Goal: Information Seeking & Learning: Learn about a topic

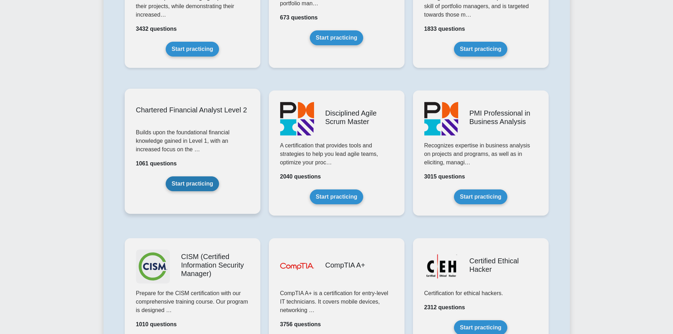
scroll to position [1024, 0]
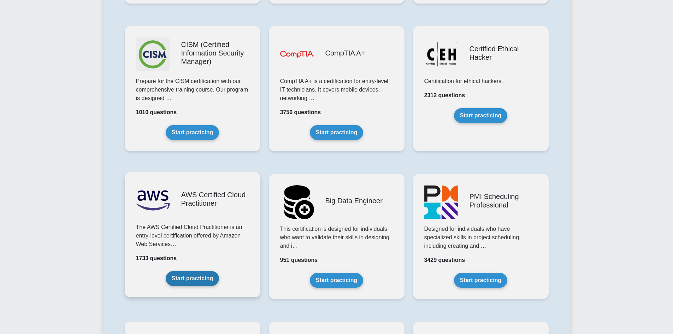
click at [198, 283] on link "Start practicing" at bounding box center [192, 278] width 53 height 15
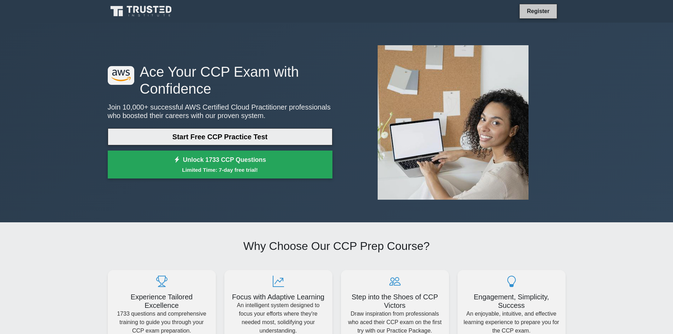
click at [545, 12] on link "Register" at bounding box center [537, 11] width 31 height 9
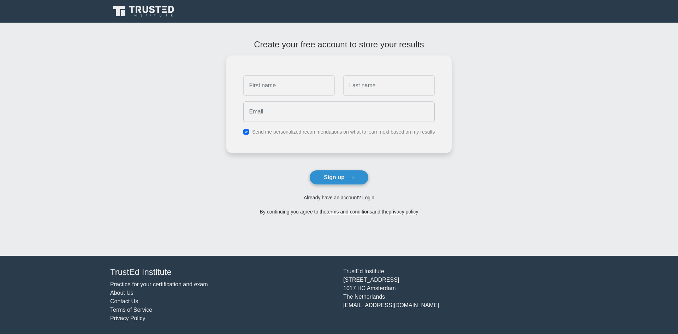
click at [334, 199] on link "Already have an account? Login" at bounding box center [339, 198] width 71 height 6
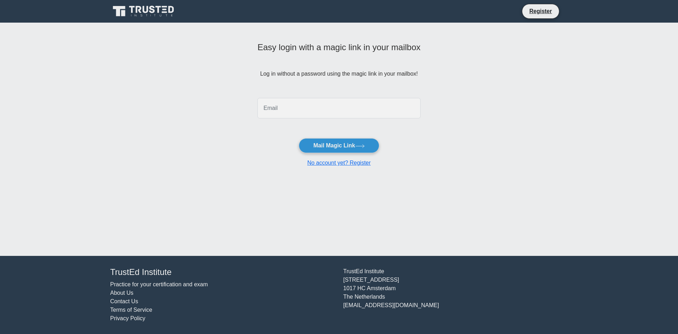
click at [295, 104] on input "email" at bounding box center [338, 108] width 163 height 20
type input "danielchuah03@gmail.com"
click at [340, 149] on button "Mail Magic Link" at bounding box center [339, 145] width 80 height 15
drag, startPoint x: 261, startPoint y: 102, endPoint x: 227, endPoint y: 102, distance: 33.5
click at [224, 104] on main "Easy login with a magic link in your mailbox Log in without a password using th…" at bounding box center [339, 139] width 678 height 233
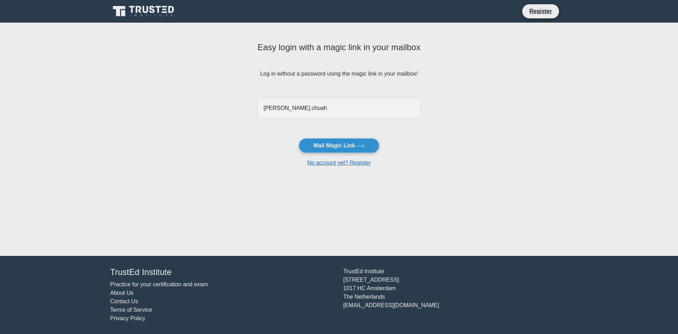
type input "daniel.chuah@exabytes.com"
click at [334, 145] on button "Mail Magic Link" at bounding box center [339, 145] width 80 height 15
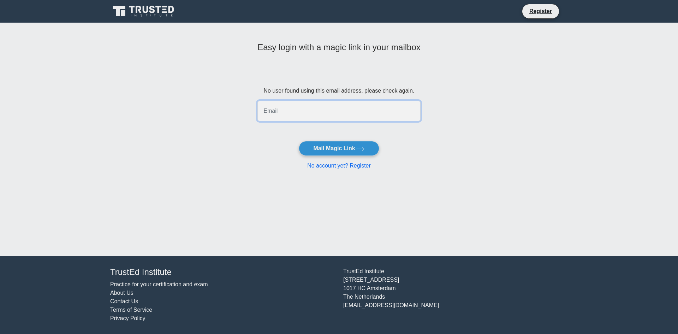
click at [299, 115] on input "email" at bounding box center [338, 111] width 163 height 20
drag, startPoint x: 300, startPoint y: 113, endPoint x: 275, endPoint y: 132, distance: 31.8
click at [275, 132] on form "No user found using this email address, please check again. danie Mail Magic Li…" at bounding box center [338, 128] width 163 height 83
drag, startPoint x: 285, startPoint y: 111, endPoint x: 297, endPoint y: 120, distance: 14.3
click at [285, 111] on input "danie" at bounding box center [338, 111] width 163 height 20
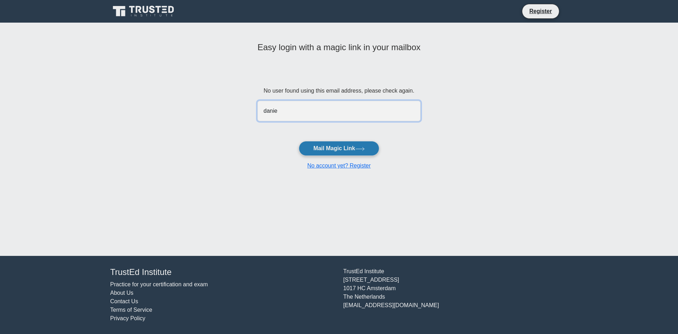
type input "danielchuah03@gmail.com"
click at [349, 149] on button "Mail Magic Link" at bounding box center [339, 148] width 80 height 15
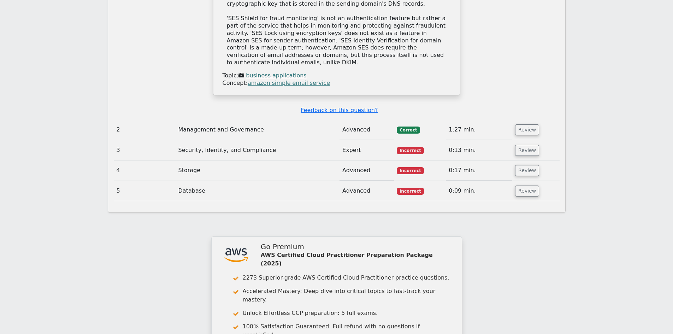
scroll to position [941, 0]
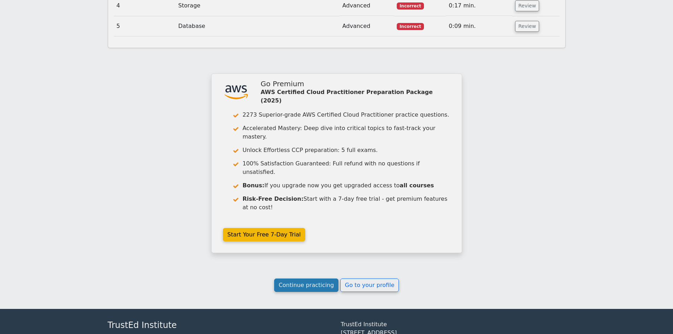
click at [319, 278] on link "Continue practicing" at bounding box center [306, 284] width 65 height 13
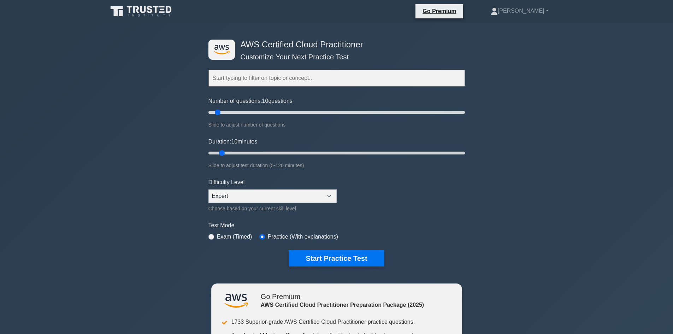
click at [240, 80] on input "text" at bounding box center [336, 78] width 256 height 17
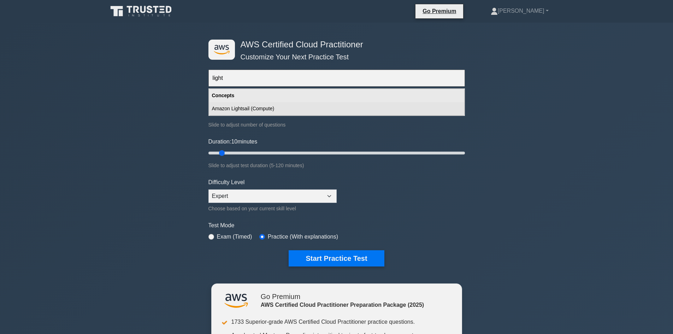
click at [270, 107] on div "Amazon Lightsail (Compute)" at bounding box center [336, 108] width 255 height 13
type input "Amazon Lightsail (Compute)"
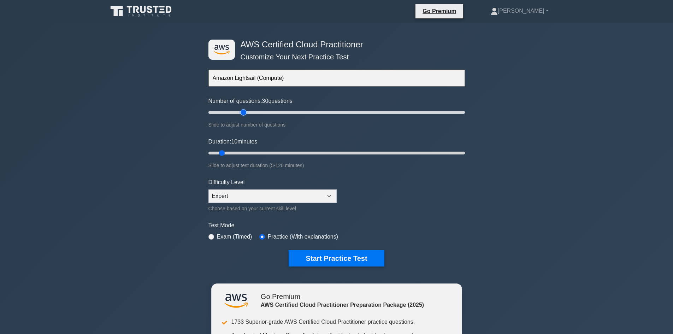
drag, startPoint x: 218, startPoint y: 113, endPoint x: 243, endPoint y: 121, distance: 25.7
type input "30"
click at [243, 117] on input "Number of questions: 30 questions" at bounding box center [336, 112] width 256 height 8
drag, startPoint x: 246, startPoint y: 111, endPoint x: 531, endPoint y: 94, distance: 285.1
type input "200"
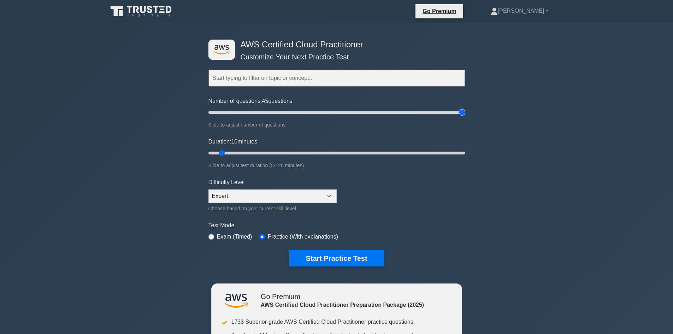
click at [465, 108] on input "Number of questions: 45 questions" at bounding box center [336, 112] width 256 height 8
drag, startPoint x: 220, startPoint y: 153, endPoint x: 540, endPoint y: 129, distance: 320.8
type input "120"
click at [465, 149] on input "Duration: 10 minutes" at bounding box center [336, 153] width 256 height 8
drag, startPoint x: 462, startPoint y: 113, endPoint x: 254, endPoint y: 122, distance: 207.5
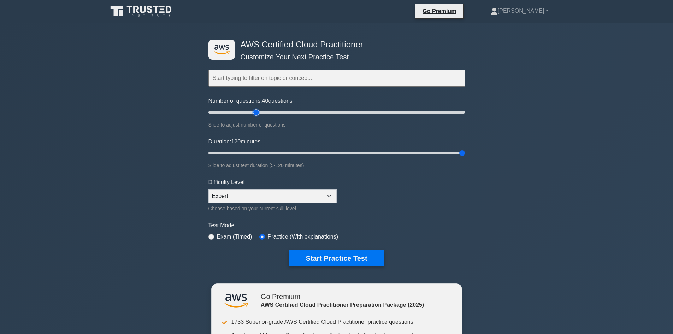
type input "40"
click at [254, 117] on input "Number of questions: 40 questions" at bounding box center [336, 112] width 256 height 8
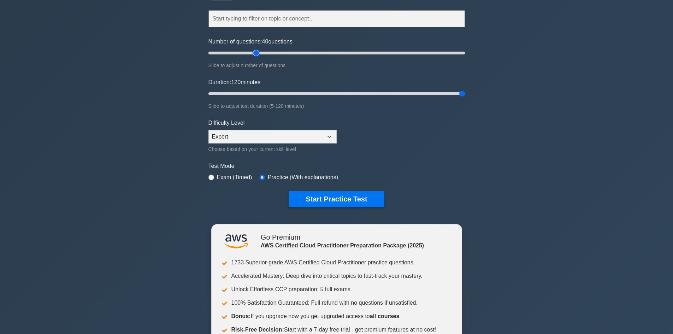
scroll to position [71, 0]
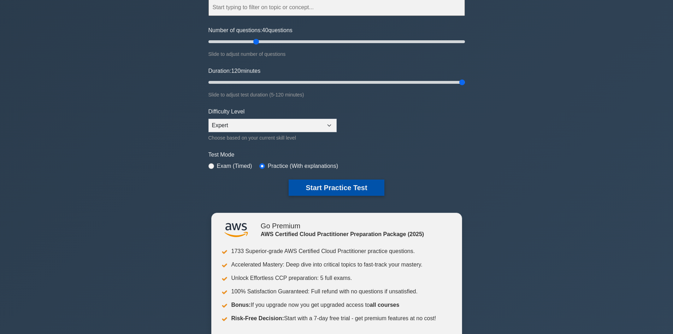
click at [333, 181] on button "Start Practice Test" at bounding box center [336, 187] width 95 height 16
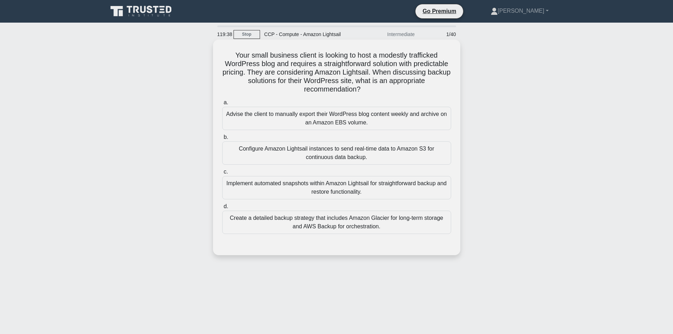
scroll to position [35, 0]
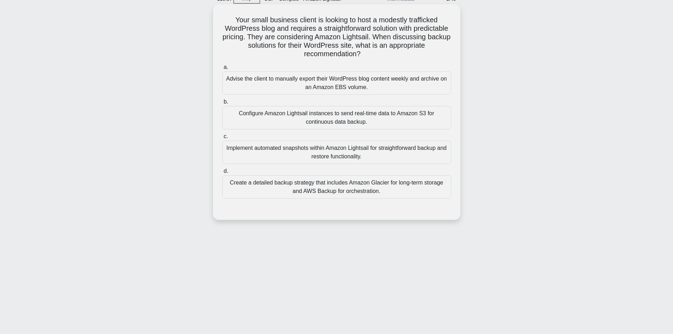
click at [326, 156] on div "Implement automated snapshots within Amazon Lightsail for straightforward backu…" at bounding box center [336, 152] width 229 height 23
click at [222, 139] on input "c. Implement automated snapshots within Amazon Lightsail for straightforward ba…" at bounding box center [222, 136] width 0 height 5
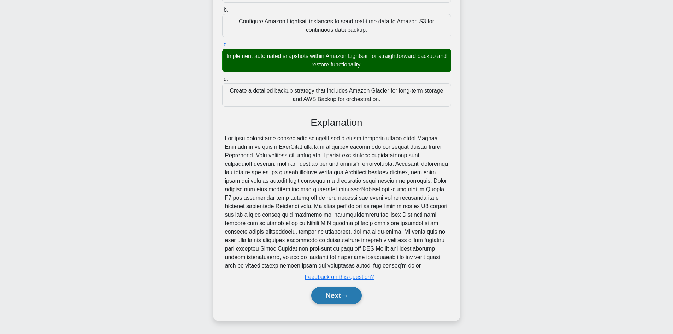
click at [336, 291] on button "Next" at bounding box center [336, 295] width 51 height 17
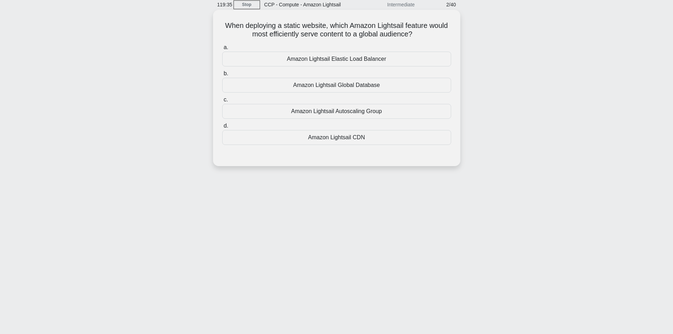
scroll to position [0, 0]
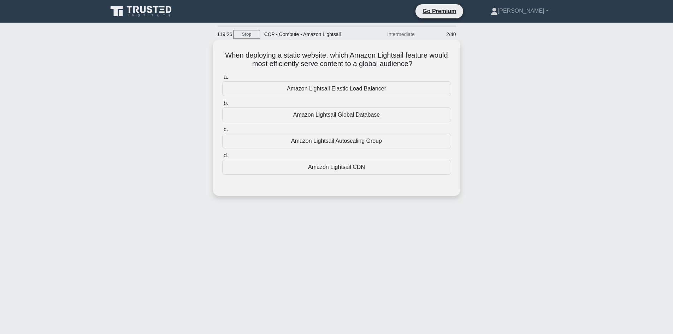
click at [343, 167] on div "Amazon Lightsail CDN" at bounding box center [336, 167] width 229 height 15
click at [222, 158] on input "d. Amazon Lightsail CDN" at bounding box center [222, 155] width 0 height 5
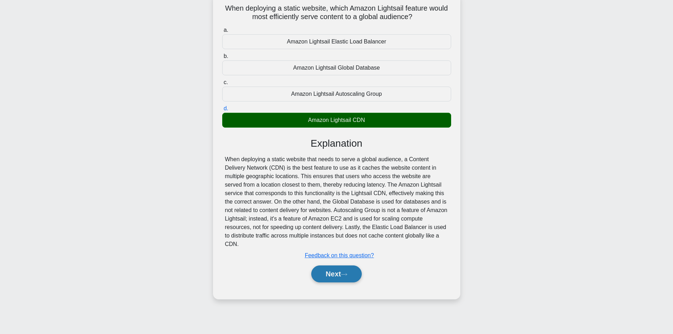
scroll to position [48, 0]
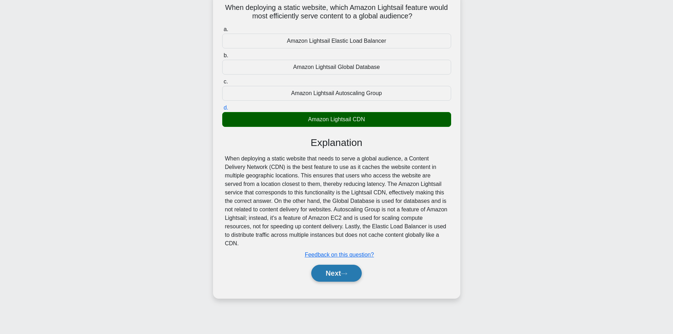
click at [343, 265] on button "Next" at bounding box center [336, 273] width 51 height 17
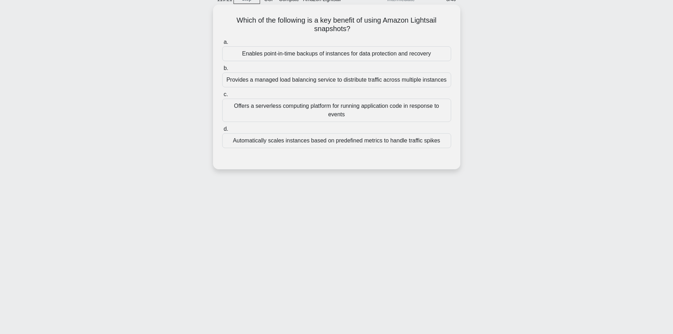
scroll to position [12, 0]
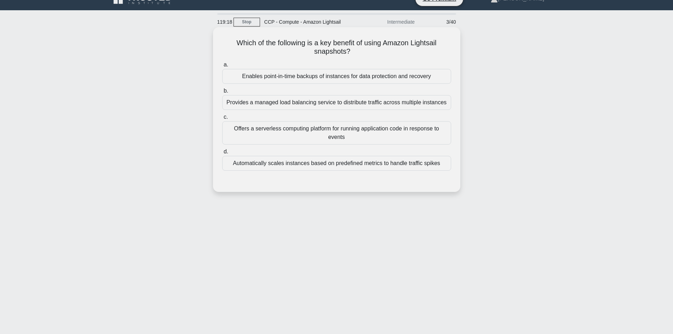
click at [333, 78] on div "Enables point-in-time backups of instances for data protection and recovery" at bounding box center [336, 76] width 229 height 15
click at [222, 67] on input "a. Enables point-in-time backups of instances for data protection and recovery" at bounding box center [222, 65] width 0 height 5
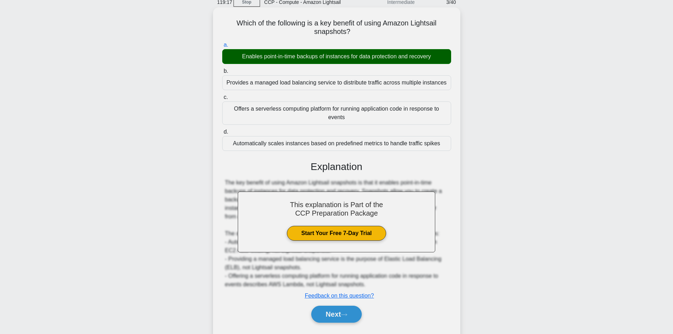
scroll to position [51, 0]
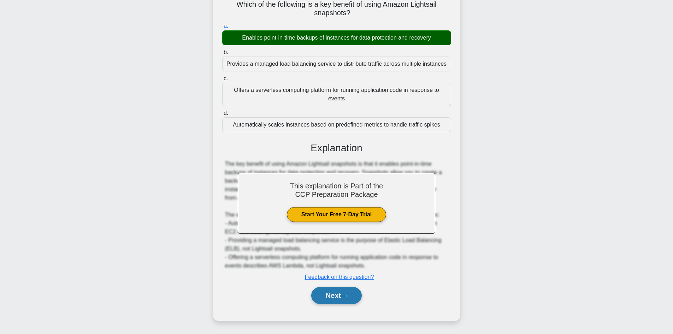
drag, startPoint x: 339, startPoint y: 301, endPoint x: 326, endPoint y: 296, distance: 14.6
click at [326, 296] on button "Next" at bounding box center [336, 295] width 51 height 17
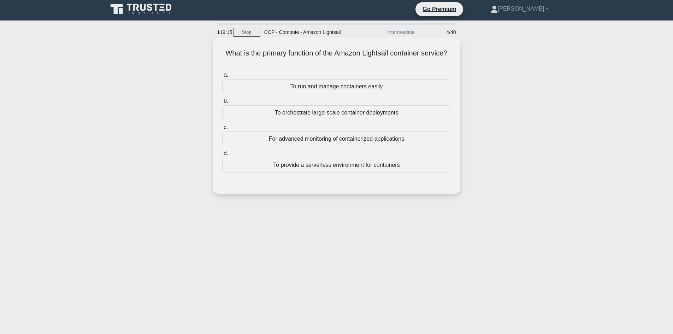
scroll to position [0, 0]
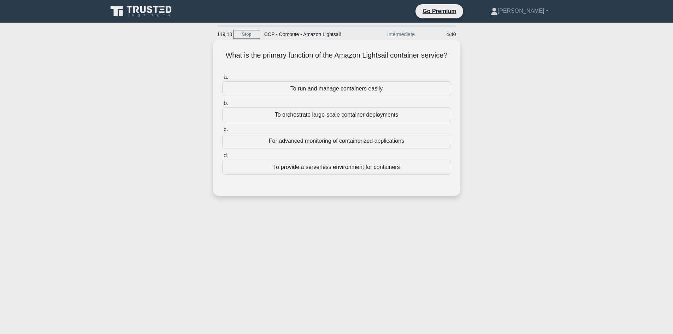
click at [326, 90] on div "To run and manage containers easily" at bounding box center [336, 88] width 229 height 15
click at [222, 79] on input "a. To run and manage containers easily" at bounding box center [222, 77] width 0 height 5
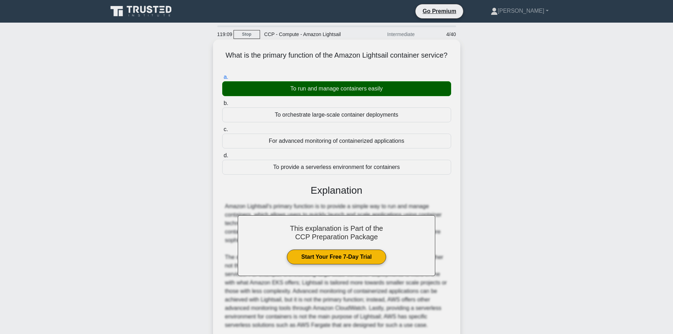
scroll to position [60, 0]
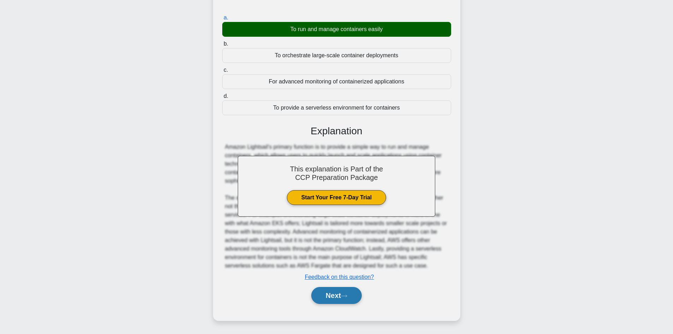
click at [342, 291] on button "Next" at bounding box center [336, 295] width 51 height 17
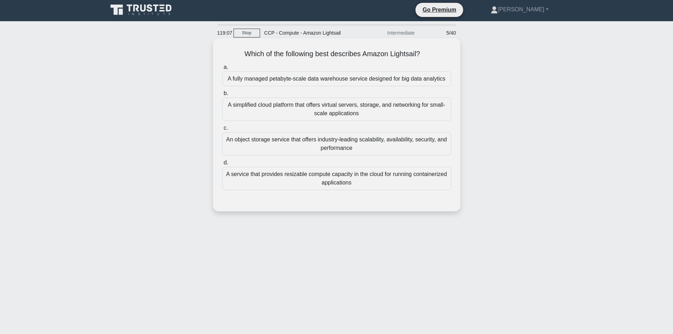
scroll to position [0, 0]
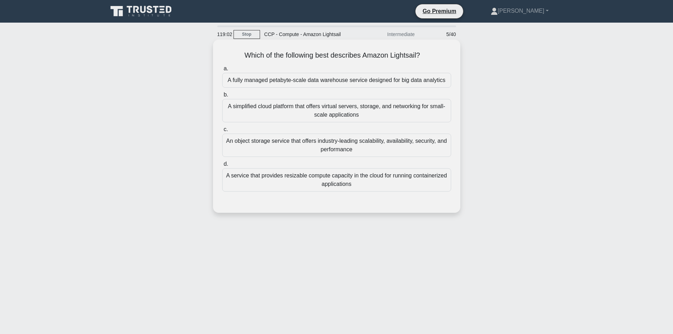
click at [311, 114] on div "A simplified cloud platform that offers virtual servers, storage, and networkin…" at bounding box center [336, 110] width 229 height 23
click at [222, 97] on input "b. A simplified cloud platform that offers virtual servers, storage, and networ…" at bounding box center [222, 95] width 0 height 5
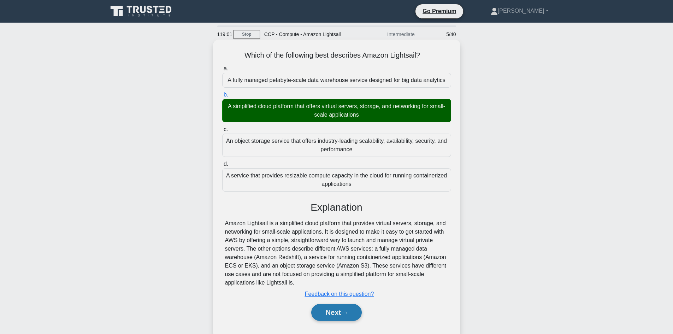
click at [338, 315] on button "Next" at bounding box center [336, 312] width 51 height 17
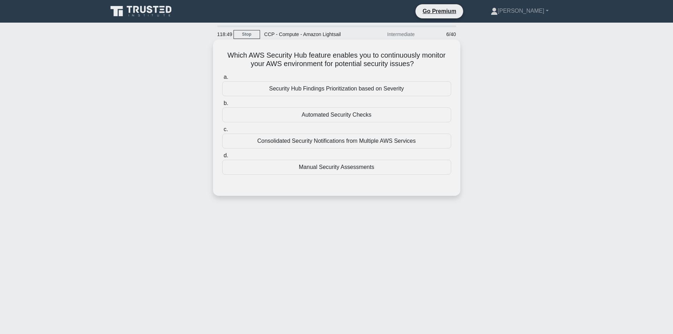
click at [343, 118] on div "Automated Security Checks" at bounding box center [336, 114] width 229 height 15
click at [222, 106] on input "b. Automated Security Checks" at bounding box center [222, 103] width 0 height 5
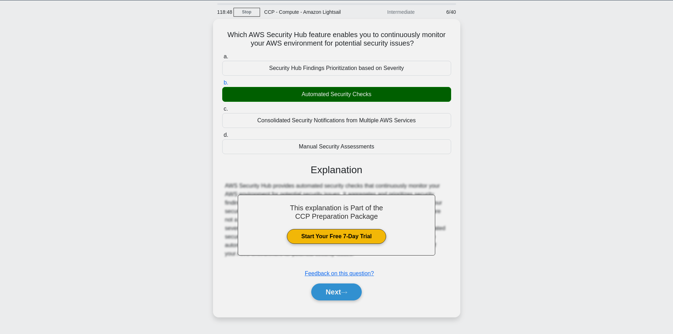
scroll to position [48, 0]
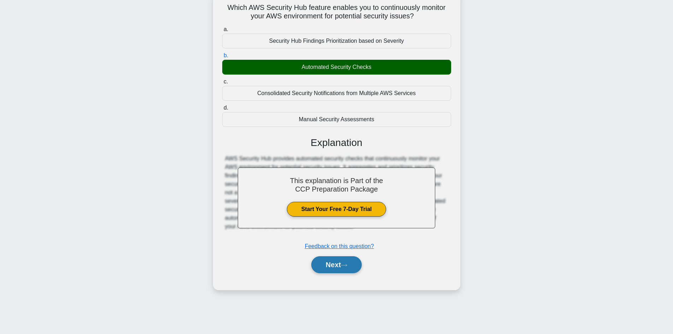
click at [342, 267] on button "Next" at bounding box center [336, 264] width 51 height 17
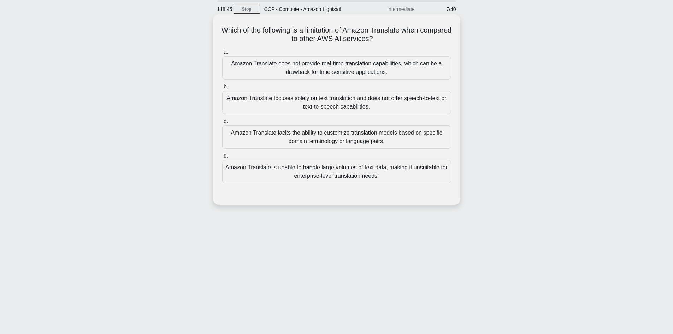
scroll to position [12, 0]
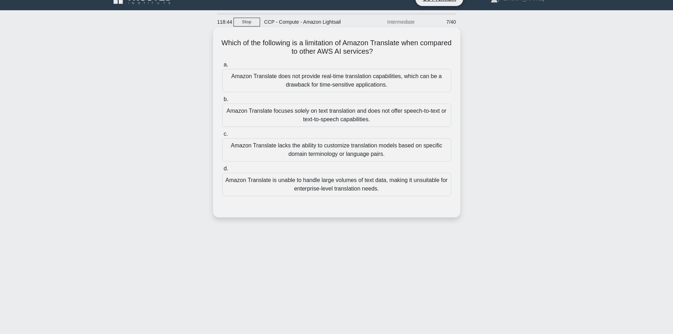
drag, startPoint x: 409, startPoint y: 53, endPoint x: 236, endPoint y: 42, distance: 173.8
click at [236, 42] on h5 "Which of the following is a limitation of Amazon Translate when compared to oth…" at bounding box center [336, 47] width 230 height 18
click at [311, 44] on h5 "Which of the following is a limitation of Amazon Translate when compared to oth…" at bounding box center [336, 47] width 230 height 18
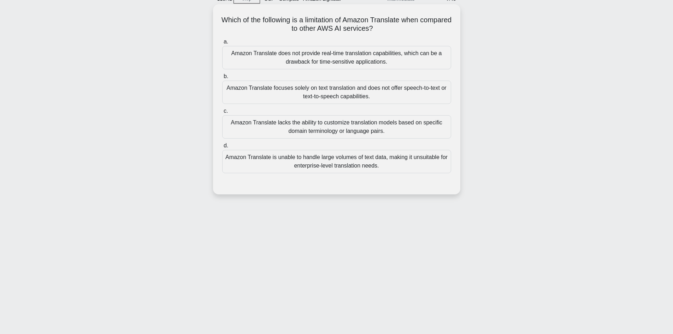
scroll to position [48, 0]
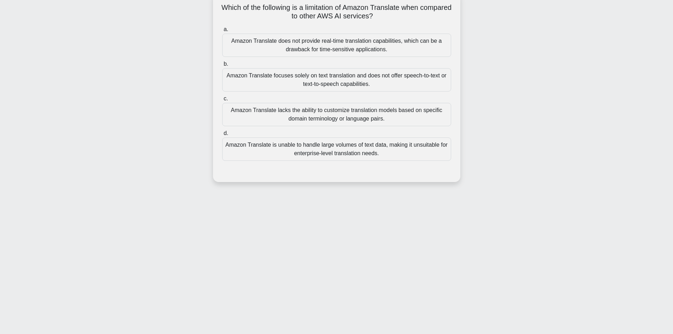
click at [337, 85] on div "Amazon Translate focuses solely on text translation and does not offer speech-t…" at bounding box center [336, 79] width 229 height 23
click at [222, 66] on input "b. Amazon Translate focuses solely on text translation and does not offer speec…" at bounding box center [222, 64] width 0 height 5
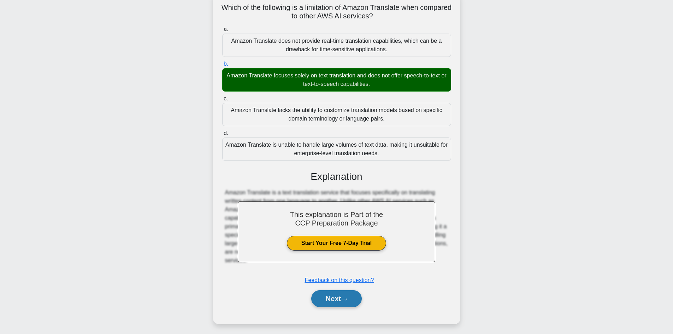
click at [336, 296] on button "Next" at bounding box center [336, 298] width 51 height 17
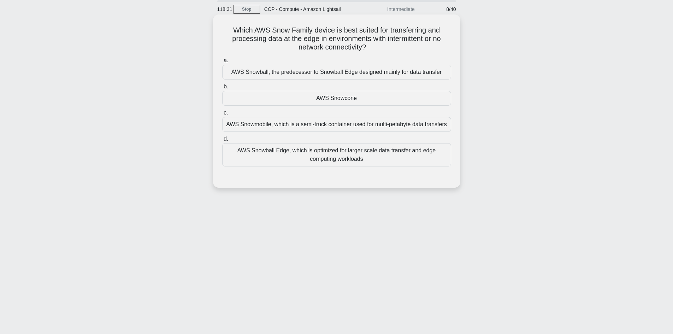
scroll to position [0, 0]
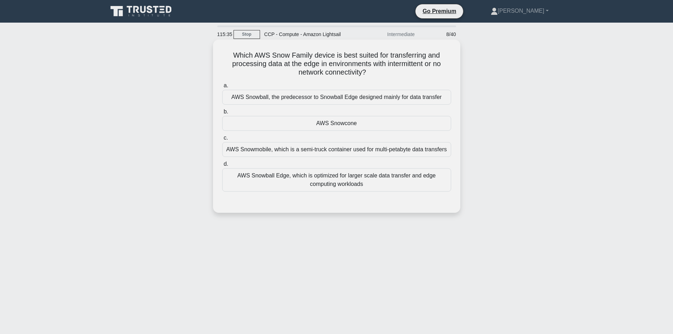
click at [320, 123] on div "AWS Snowcone" at bounding box center [336, 123] width 229 height 15
click at [222, 114] on input "b. AWS Snowcone" at bounding box center [222, 111] width 0 height 5
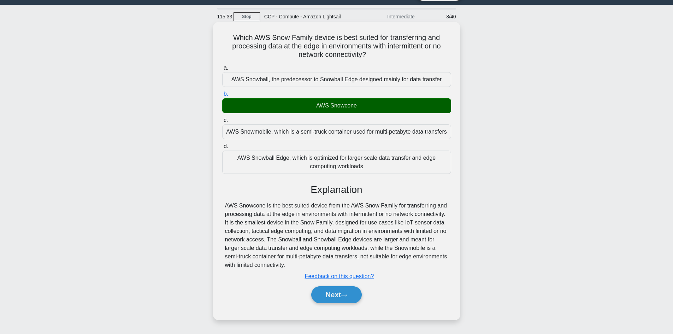
scroll to position [35, 0]
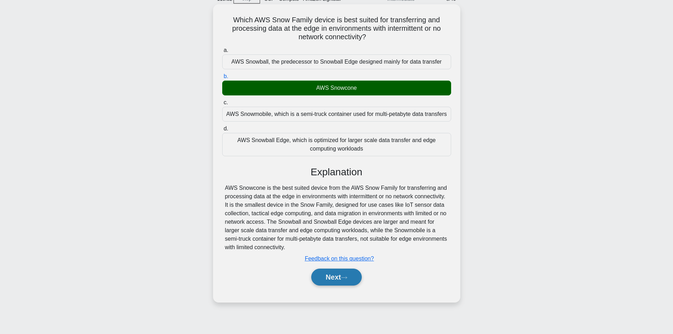
click at [343, 280] on button "Next" at bounding box center [336, 276] width 51 height 17
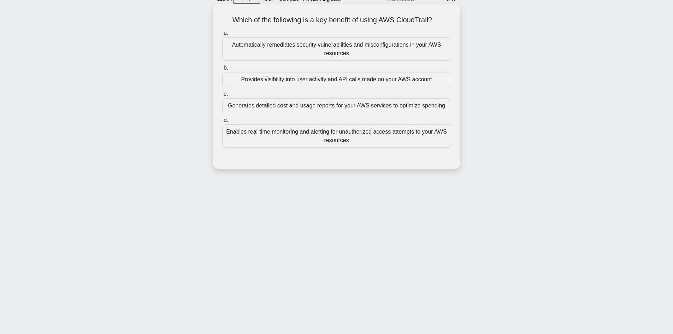
click at [323, 82] on div "Provides visibility into user activity and API calls made on your AWS account" at bounding box center [336, 79] width 229 height 15
click at [222, 70] on input "b. Provides visibility into user activity and API calls made on your AWS account" at bounding box center [222, 68] width 0 height 5
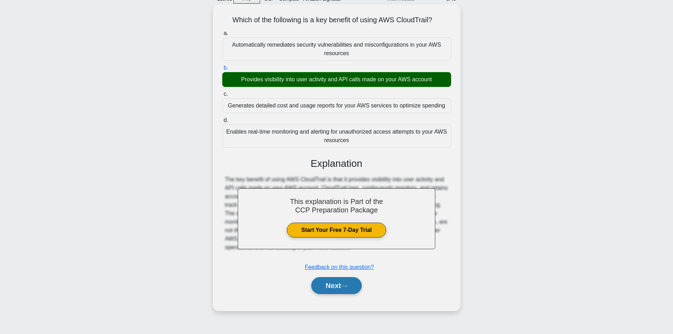
click at [339, 284] on button "Next" at bounding box center [336, 285] width 51 height 17
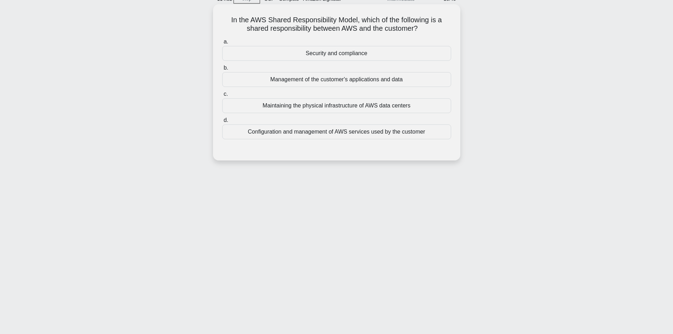
click at [368, 57] on div "Security and compliance" at bounding box center [336, 53] width 229 height 15
click at [222, 44] on input "a. Security and compliance" at bounding box center [222, 42] width 0 height 5
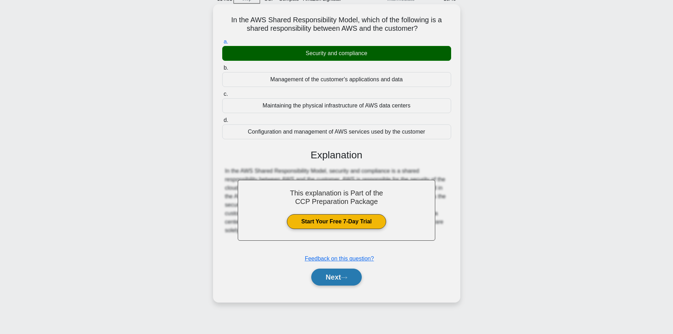
click at [349, 280] on button "Next" at bounding box center [336, 276] width 51 height 17
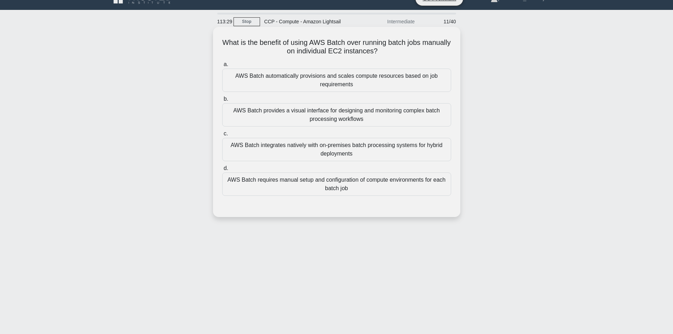
scroll to position [0, 0]
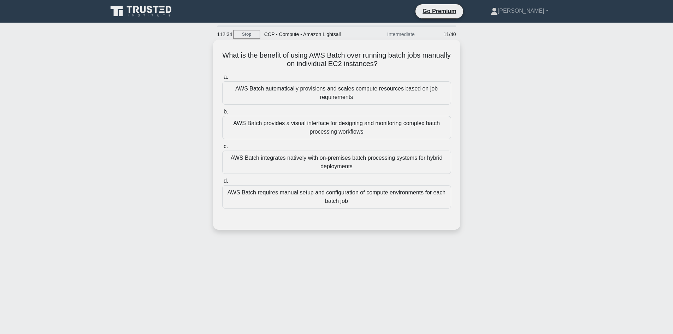
click at [329, 93] on div "AWS Batch automatically provisions and scales compute resources based on job re…" at bounding box center [336, 92] width 229 height 23
click at [222, 79] on input "a. AWS Batch automatically provisions and scales compute resources based on job…" at bounding box center [222, 77] width 0 height 5
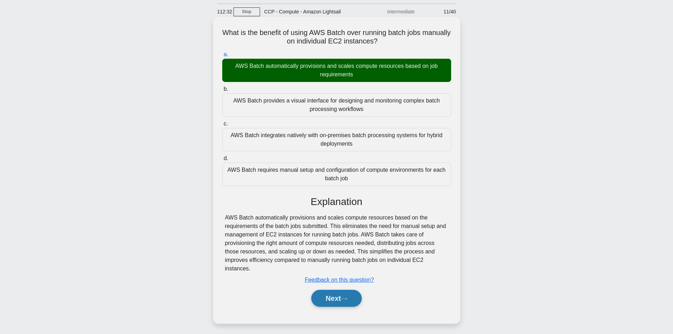
scroll to position [35, 0]
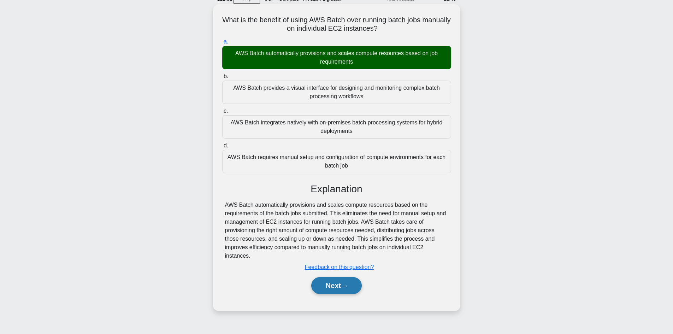
drag, startPoint x: 334, startPoint y: 288, endPoint x: 338, endPoint y: 286, distance: 4.3
click at [334, 288] on button "Next" at bounding box center [336, 285] width 51 height 17
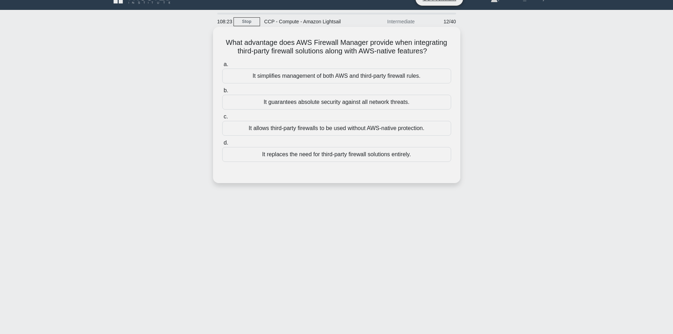
scroll to position [0, 0]
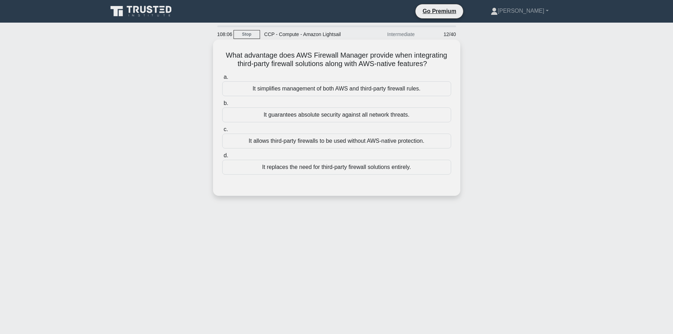
click at [321, 92] on div "It simplifies management of both AWS and third-party firewall rules." at bounding box center [336, 88] width 229 height 15
click at [222, 79] on input "a. It simplifies management of both AWS and third-party firewall rules." at bounding box center [222, 77] width 0 height 5
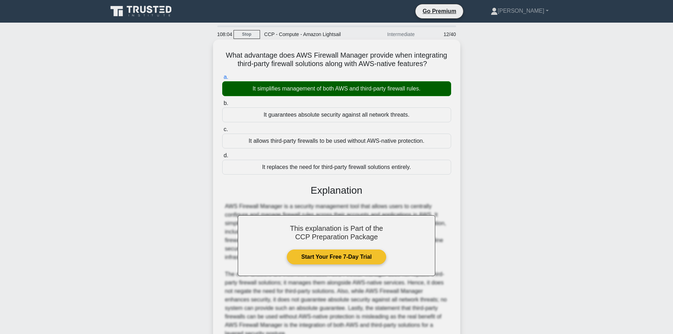
scroll to position [68, 0]
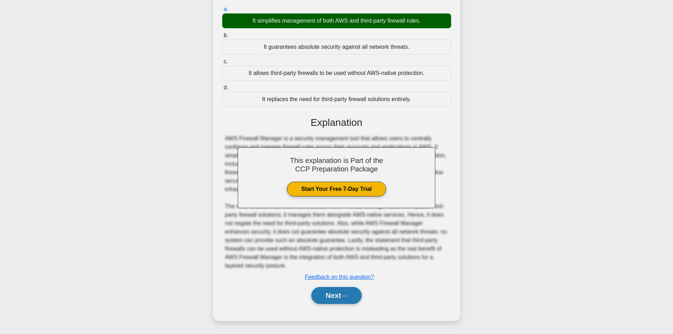
click at [337, 301] on button "Next" at bounding box center [336, 295] width 51 height 17
